Goal: Navigation & Orientation: Find specific page/section

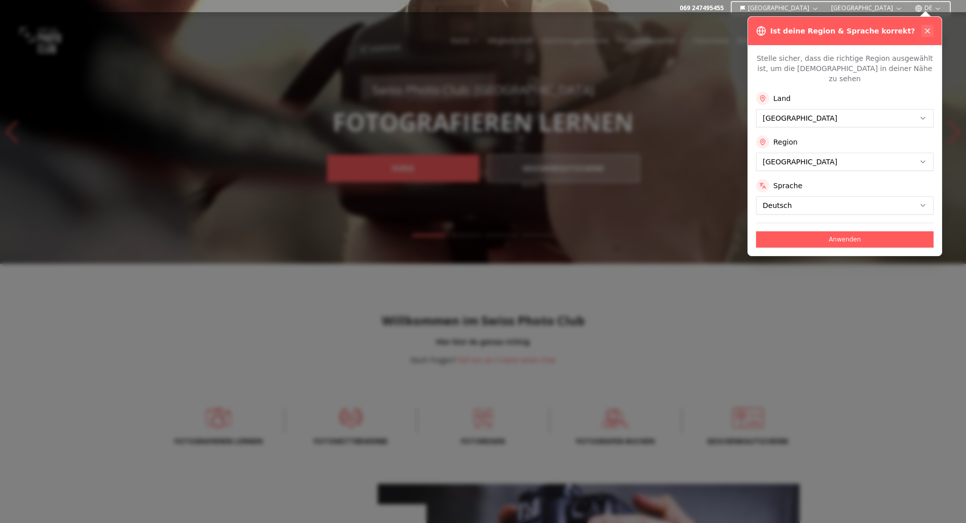
click at [929, 27] on icon at bounding box center [927, 31] width 8 height 8
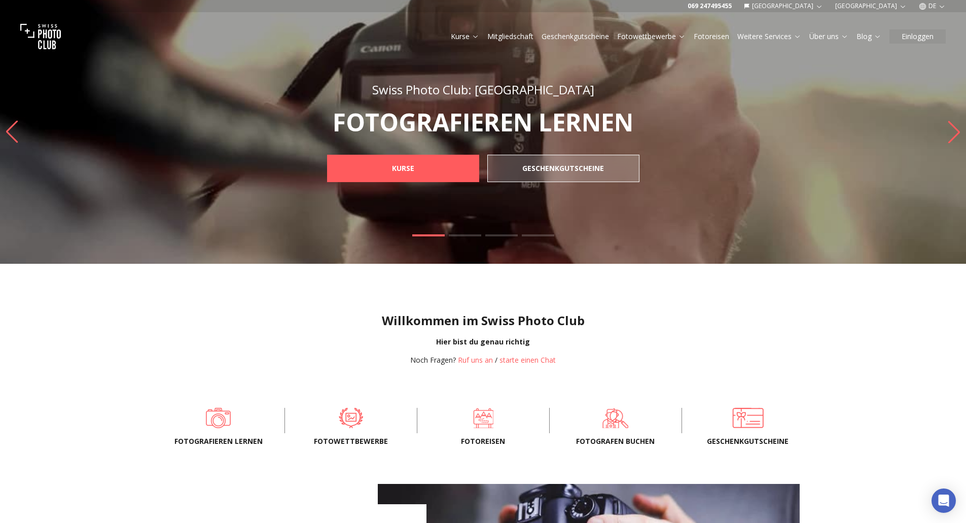
click at [827, 6] on button "[GEOGRAPHIC_DATA]" at bounding box center [784, 6] width 88 height 12
click at [832, 23] on link "[GEOGRAPHIC_DATA]" at bounding box center [848, 22] width 77 height 12
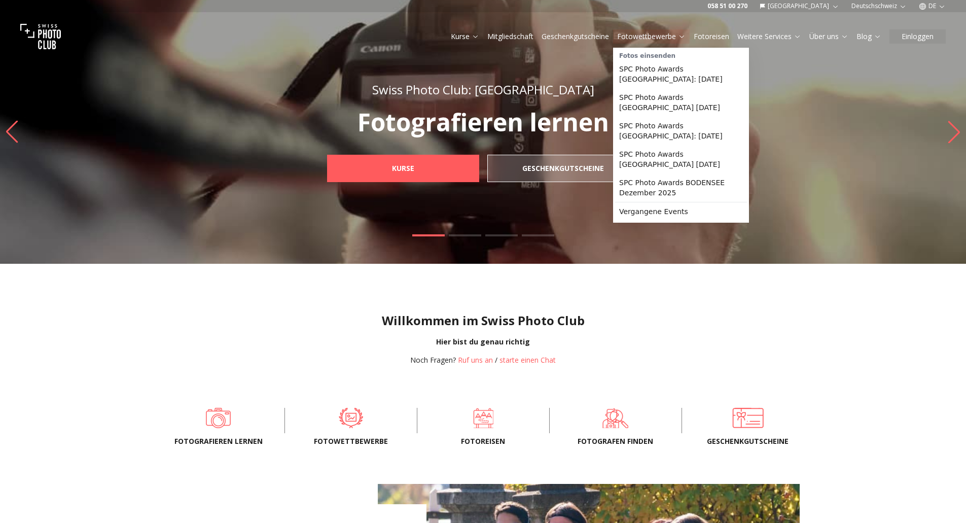
click at [658, 34] on link "Fotowettbewerbe" at bounding box center [651, 36] width 68 height 10
